Goal: Task Accomplishment & Management: Use online tool/utility

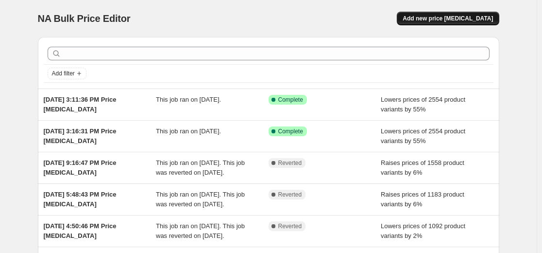
click at [453, 17] on span "Add new price [MEDICAL_DATA]" at bounding box center [448, 19] width 90 height 8
